Goal: Task Accomplishment & Management: Use online tool/utility

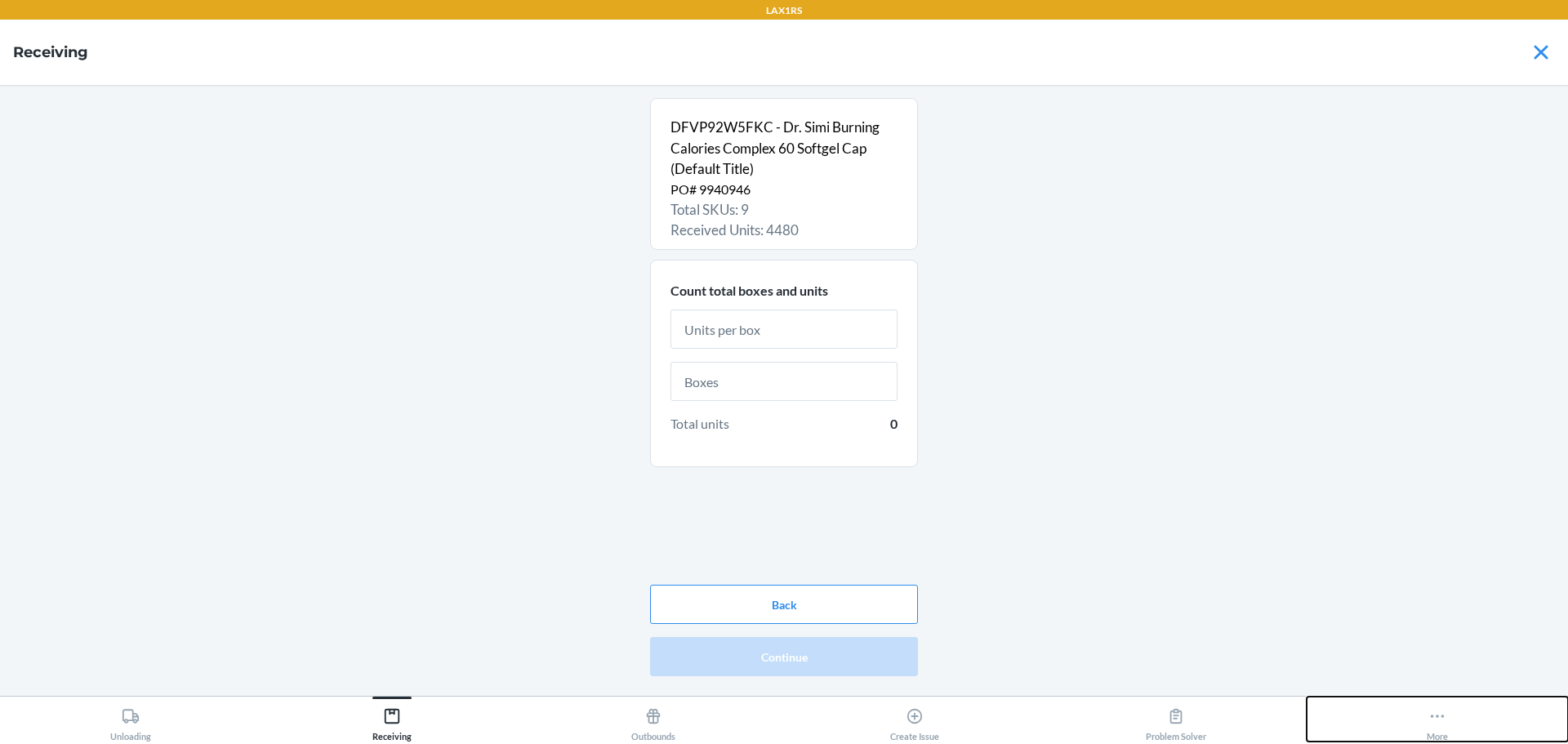
click at [1444, 713] on icon at bounding box center [1437, 715] width 18 height 18
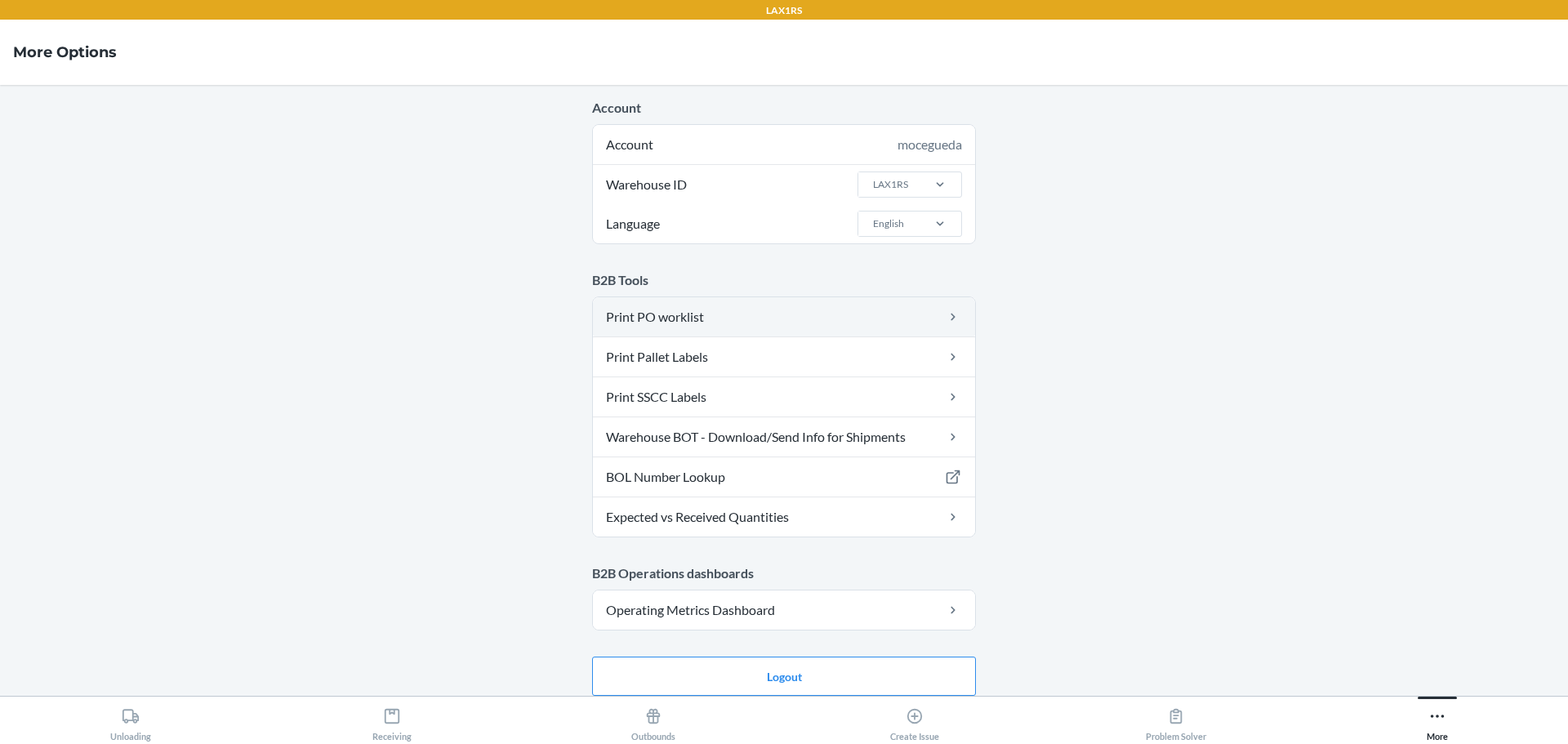
click at [815, 329] on link "Print PO worklist" at bounding box center [784, 317] width 382 height 39
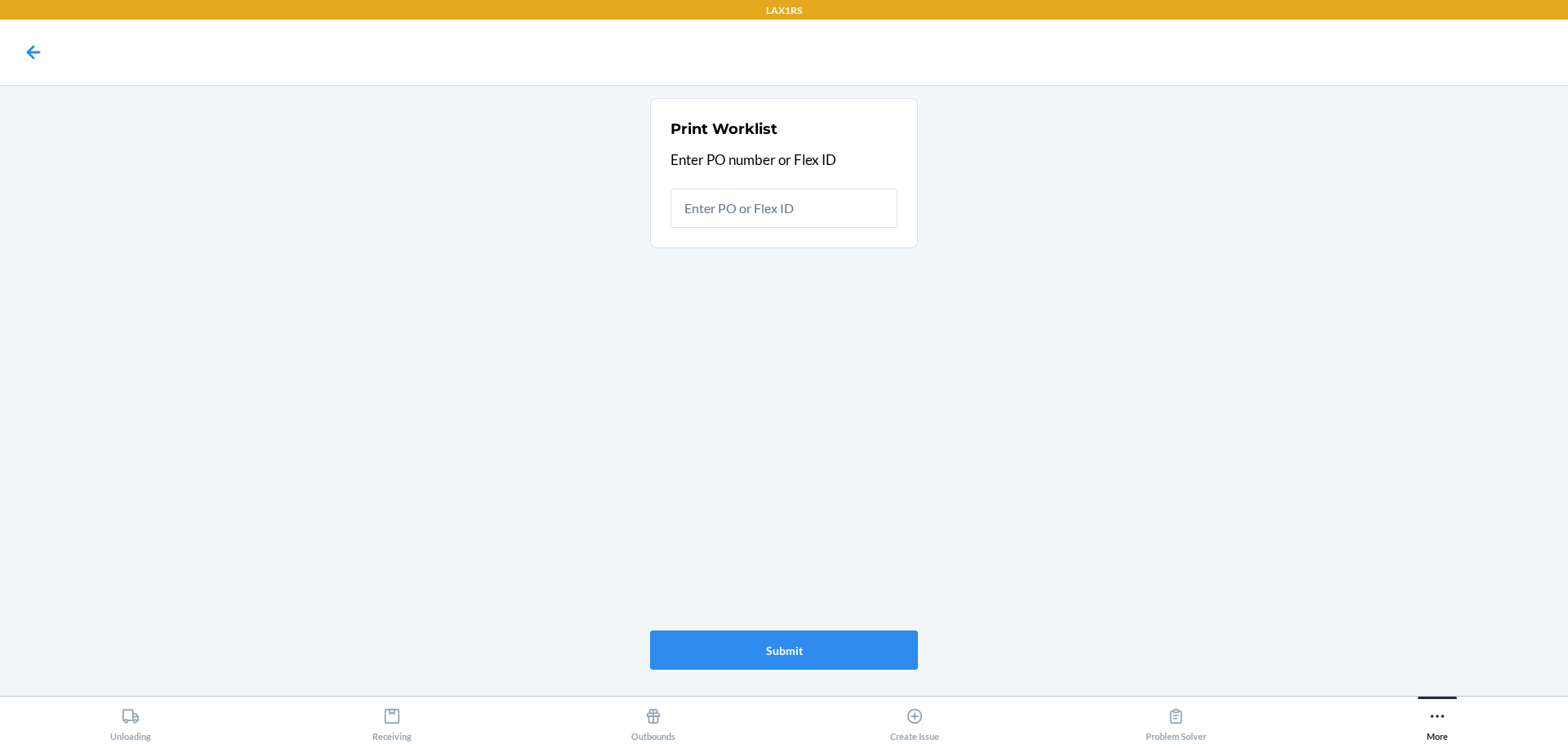
click at [801, 205] on input "text" at bounding box center [784, 208] width 227 height 39
type input "9937803"
click at [785, 216] on input "9937803" at bounding box center [784, 208] width 227 height 39
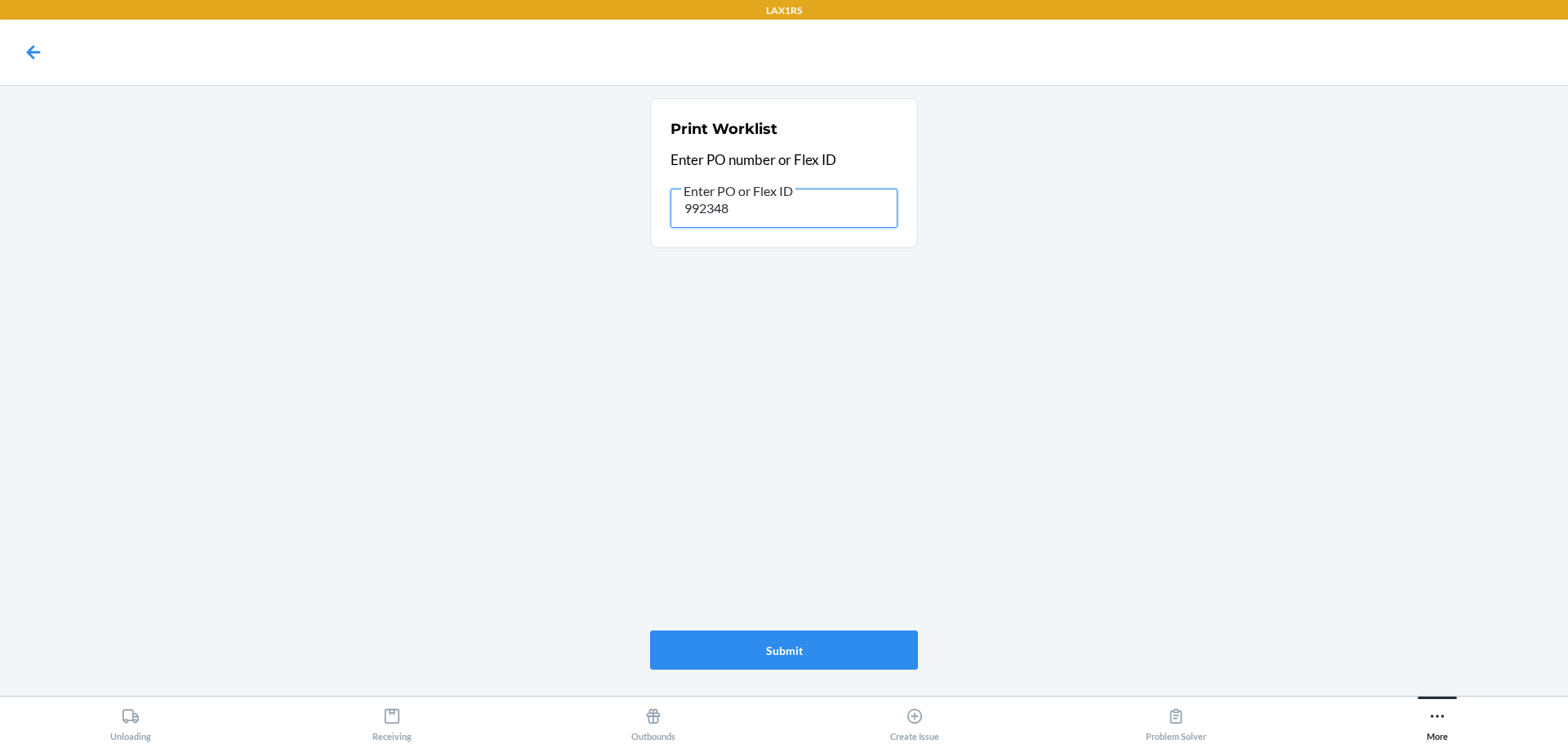
type input "9923480"
